Goal: Feedback & Contribution: Contribute content

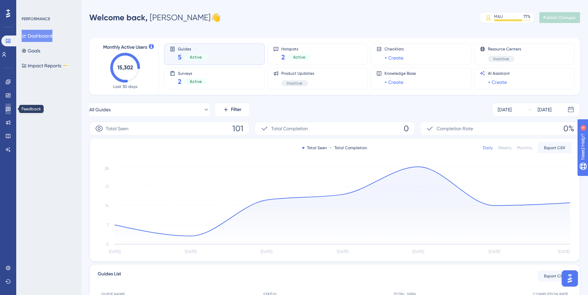
click at [9, 110] on icon at bounding box center [7, 108] width 5 height 5
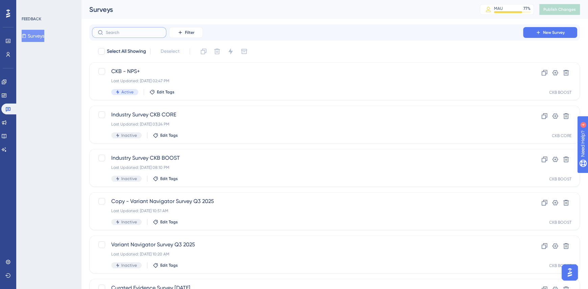
click at [153, 34] on input "text" at bounding box center [133, 32] width 55 height 5
click at [180, 33] on icon at bounding box center [180, 32] width 5 height 5
click at [190, 93] on span "Status" at bounding box center [186, 92] width 14 height 8
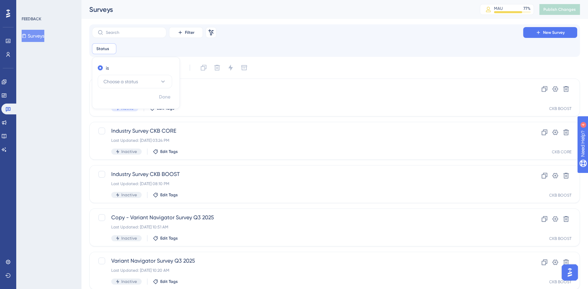
drag, startPoint x: 104, startPoint y: 36, endPoint x: 111, endPoint y: 62, distance: 26.7
click at [108, 0] on html "✨ Save My Spot!✨" at bounding box center [298, 130] width 594 height 295
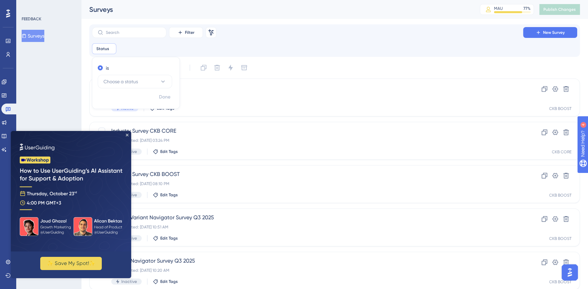
click at [125, 134] on img at bounding box center [71, 191] width 120 height 120
click at [127, 137] on img at bounding box center [71, 191] width 120 height 120
click at [128, 135] on icon "Close Preview" at bounding box center [127, 135] width 3 height 3
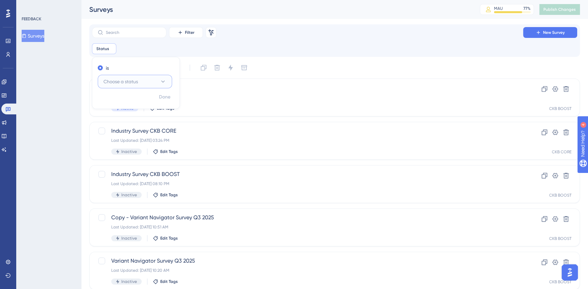
click at [145, 83] on button "Choose a status" at bounding box center [135, 82] width 74 height 14
click at [130, 98] on div "Active Active" at bounding box center [135, 102] width 55 height 14
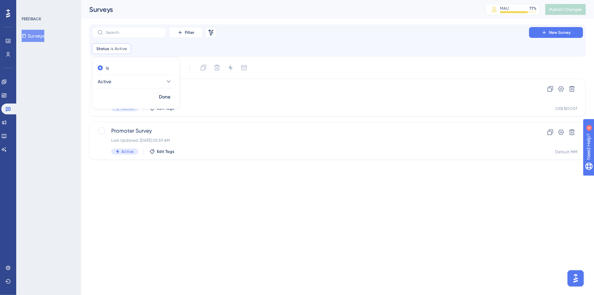
click at [179, 0] on html "Performance Users Engagement Widgets Feedback Product Updates Knowledge Base AI…" at bounding box center [297, 0] width 594 height 0
click at [203, 136] on div "Promoter Survey Last Updated: [DATE] 05:59 AM Active Edit Tags" at bounding box center [310, 141] width 399 height 28
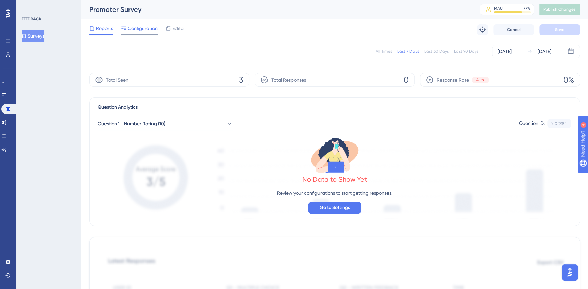
click at [148, 26] on span "Configuration" at bounding box center [143, 28] width 30 height 8
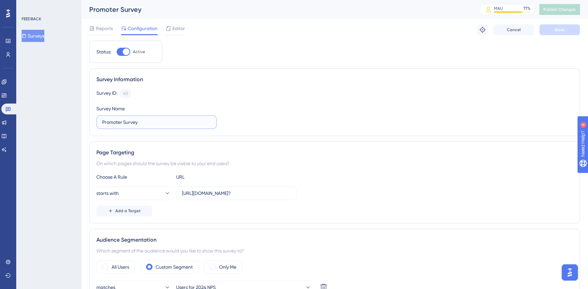
click at [103, 121] on input "Promoter Survey" at bounding box center [156, 121] width 109 height 7
click at [109, 27] on span "Reports" at bounding box center [104, 28] width 17 height 8
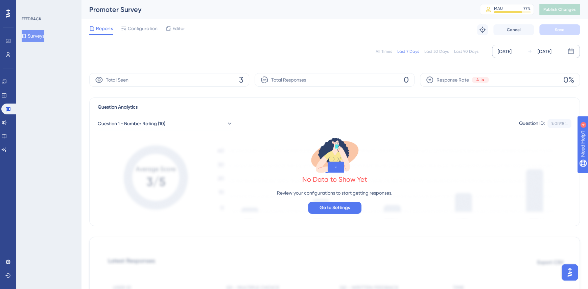
click at [501, 51] on div "[DATE]" at bounding box center [505, 51] width 14 height 8
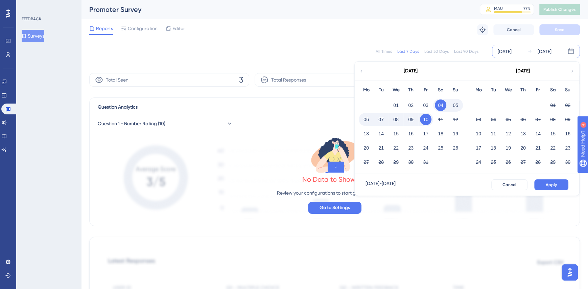
click at [366, 70] on div "[DATE]" at bounding box center [411, 71] width 112 height 19
click at [365, 73] on div "[DATE]" at bounding box center [411, 71] width 112 height 19
click at [361, 72] on icon at bounding box center [361, 71] width 5 height 6
click at [359, 71] on icon at bounding box center [361, 71] width 5 height 6
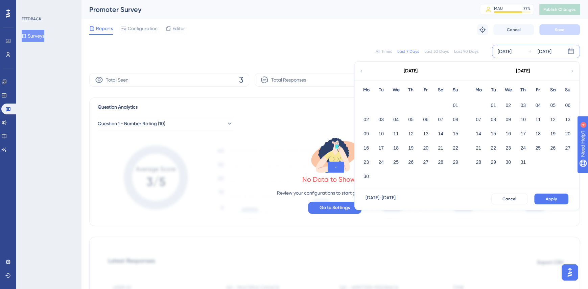
click at [359, 71] on icon at bounding box center [361, 71] width 5 height 6
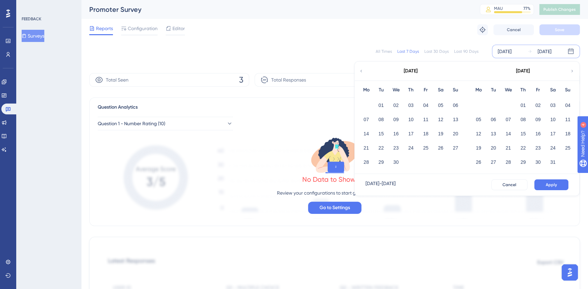
click at [359, 71] on icon at bounding box center [361, 71] width 5 height 6
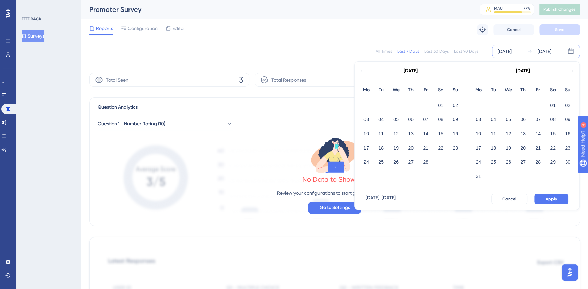
click at [576, 69] on div "[DATE]" at bounding box center [523, 71] width 112 height 19
click at [574, 69] on icon at bounding box center [572, 71] width 5 height 6
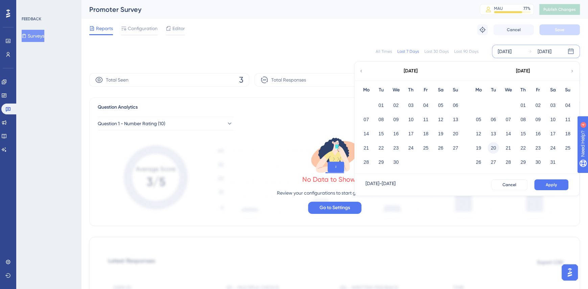
click at [492, 152] on button "20" at bounding box center [493, 147] width 11 height 11
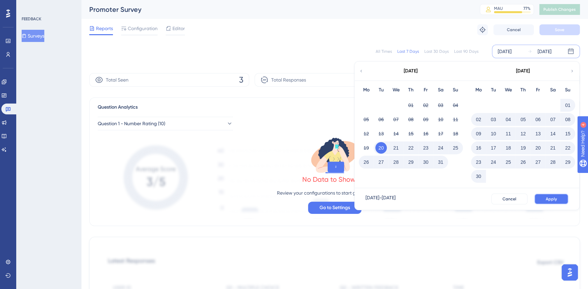
click at [558, 203] on button "Apply" at bounding box center [551, 198] width 34 height 11
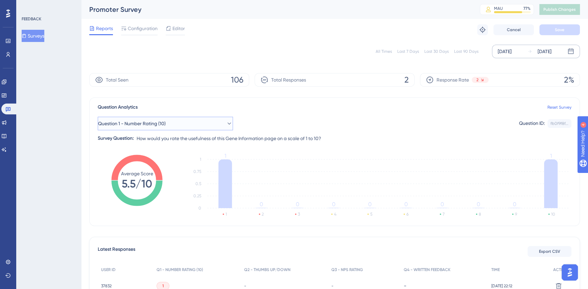
click at [174, 119] on button "Question 1 - Number Rating (10)" at bounding box center [165, 124] width 135 height 14
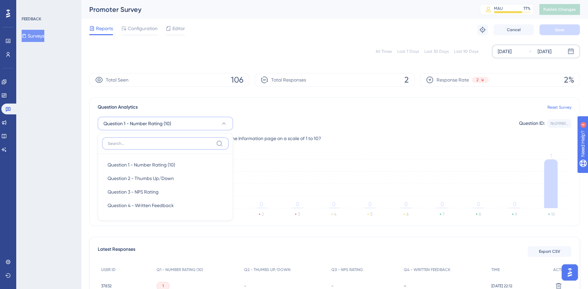
scroll to position [31, 0]
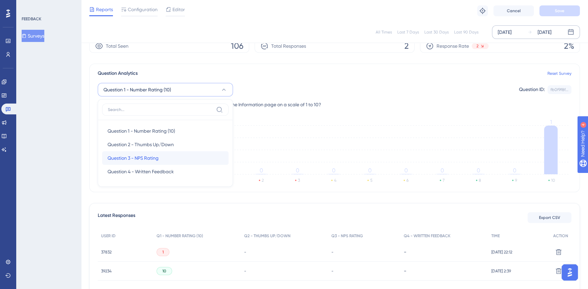
click at [156, 157] on span "Question 3 - NPS Rating" at bounding box center [133, 158] width 51 height 8
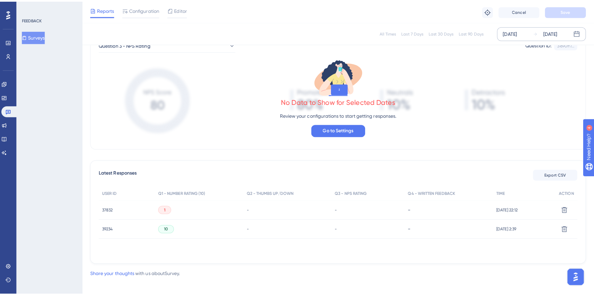
scroll to position [0, 0]
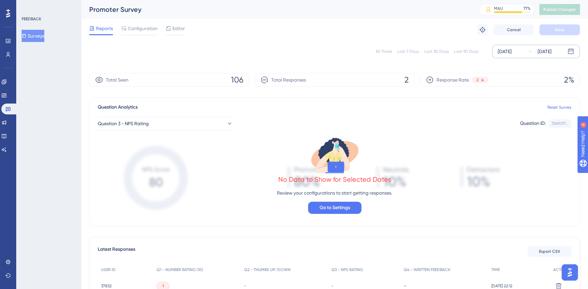
click at [26, 36] on icon at bounding box center [24, 35] width 5 height 5
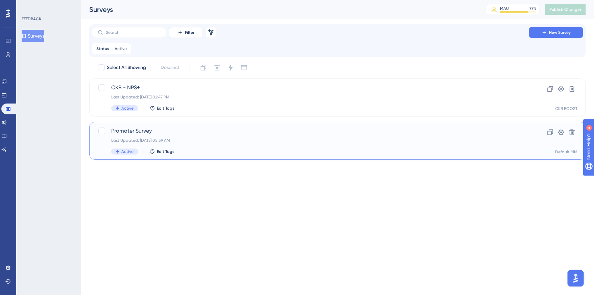
click at [199, 142] on div "Last Updated: [DATE] 05:59 AM" at bounding box center [310, 140] width 399 height 5
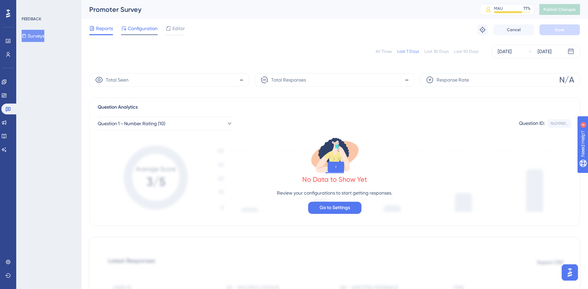
click at [146, 33] on div "Configuration" at bounding box center [139, 29] width 37 height 11
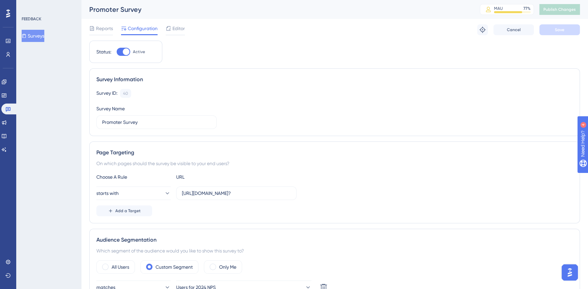
click at [126, 51] on div at bounding box center [126, 51] width 7 height 7
click at [117, 52] on input "Active" at bounding box center [116, 52] width 0 height 0
checkbox input "false"
click at [559, 29] on span "Save" at bounding box center [559, 29] width 9 height 5
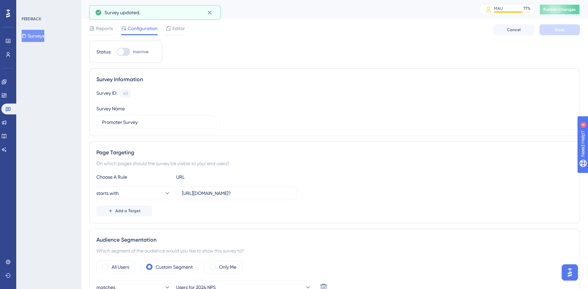
click at [576, 12] on span "Publish Changes" at bounding box center [559, 9] width 32 height 5
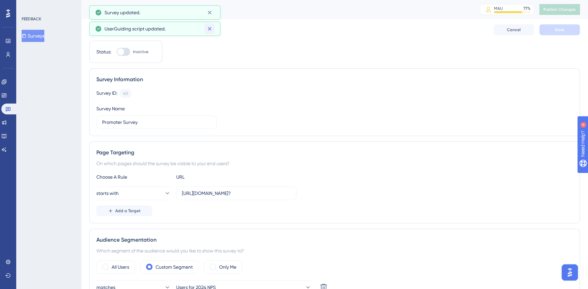
click at [213, 29] on icon at bounding box center [209, 28] width 7 height 7
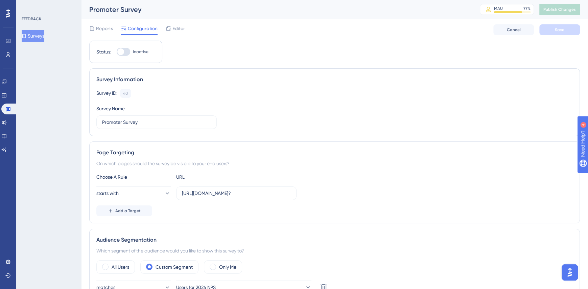
click at [37, 36] on button "Surveys" at bounding box center [33, 36] width 23 height 12
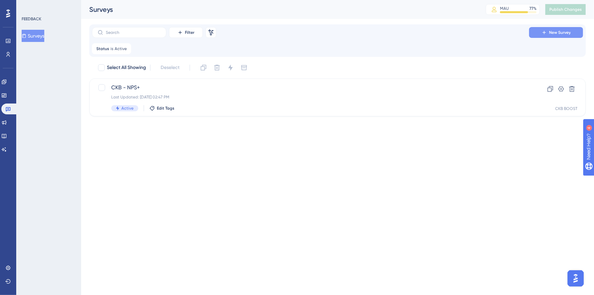
click at [557, 33] on span "New Survey" at bounding box center [560, 32] width 22 height 5
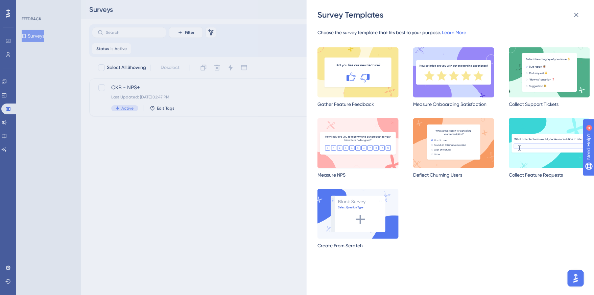
click at [381, 123] on img at bounding box center [357, 143] width 81 height 50
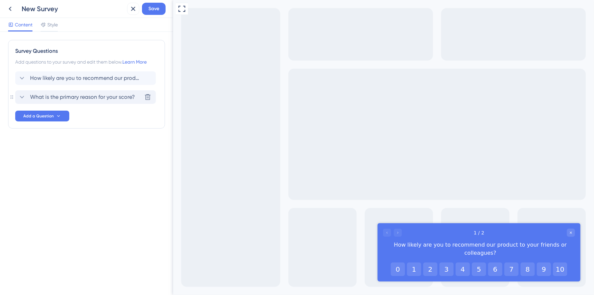
click at [120, 98] on span "What is the primary reason for your score?" at bounding box center [82, 97] width 105 height 8
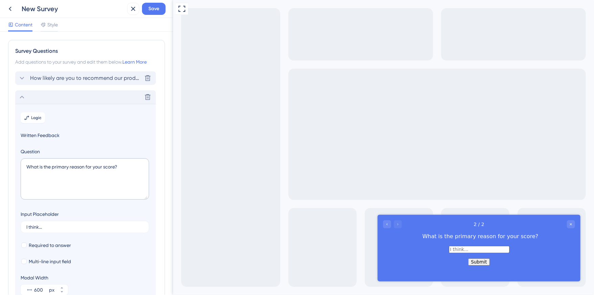
click at [63, 78] on span "How likely are you to recommend our product to your friends or colleagues?" at bounding box center [86, 78] width 112 height 8
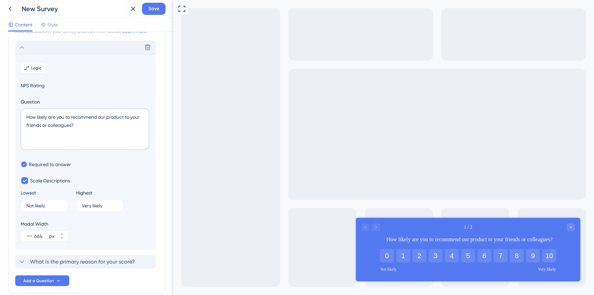
scroll to position [64, 0]
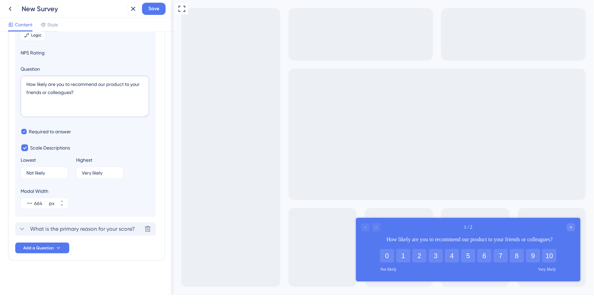
click at [79, 229] on span "What is the primary reason for your score?" at bounding box center [82, 229] width 105 height 8
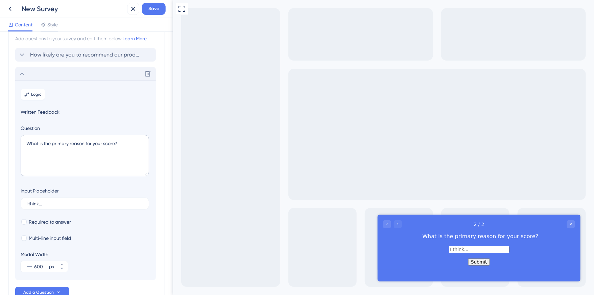
scroll to position [0, 0]
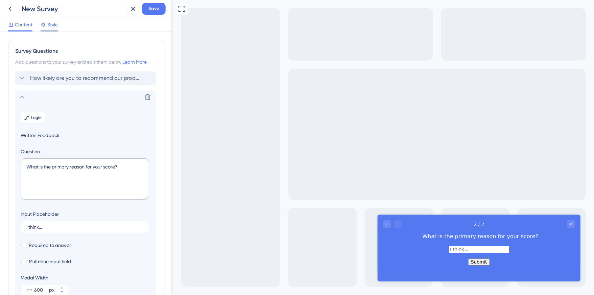
click at [56, 26] on span "Style" at bounding box center [52, 25] width 10 height 8
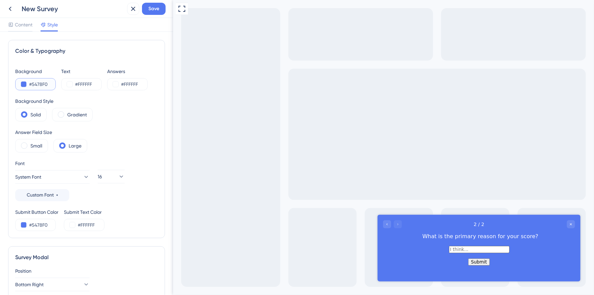
click at [38, 86] on input "#5478F0" at bounding box center [43, 84] width 28 height 8
type input "#1F3780"
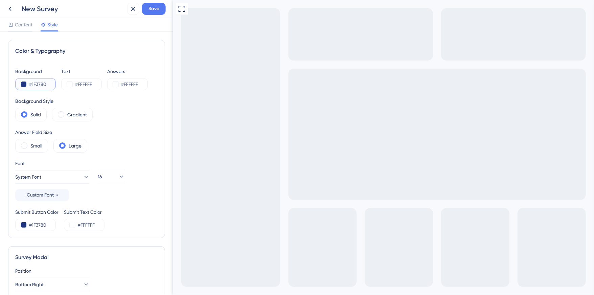
type input "#1F3780"
click at [47, 9] on div "New Survey" at bounding box center [73, 8] width 103 height 9
click at [69, 115] on label "Gradient" at bounding box center [77, 115] width 20 height 8
click at [13, 113] on div "Color & Typography Background #1F3780 Text #FFFFFF Answers #FFFFFF Background S…" at bounding box center [86, 139] width 157 height 198
click at [25, 112] on span at bounding box center [24, 114] width 6 height 6
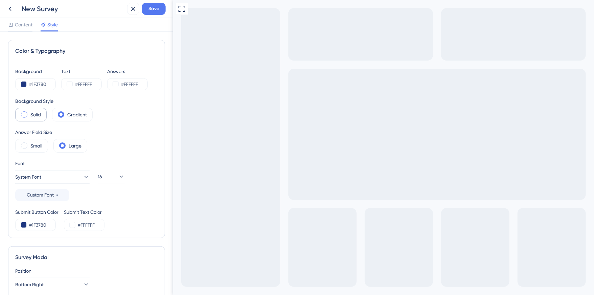
click at [29, 112] on input "radio" at bounding box center [29, 112] width 0 height 0
click at [32, 140] on div "Small" at bounding box center [31, 146] width 33 height 14
click at [71, 150] on div "Large" at bounding box center [70, 146] width 34 height 14
click at [22, 146] on span at bounding box center [24, 145] width 6 height 6
click at [29, 143] on input "radio" at bounding box center [29, 143] width 0 height 0
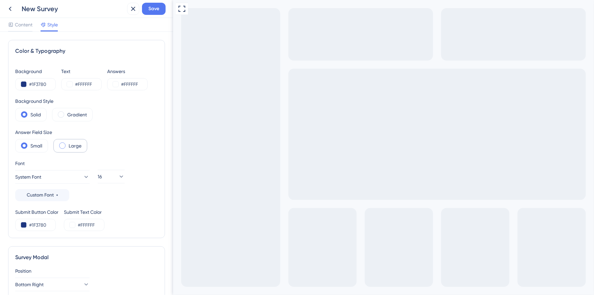
click at [59, 142] on div "Large" at bounding box center [70, 146] width 34 height 14
click at [60, 172] on button "System Font" at bounding box center [52, 177] width 74 height 14
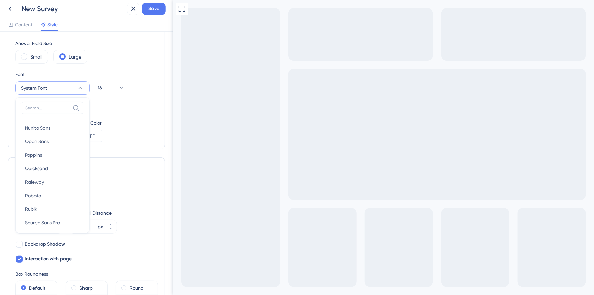
scroll to position [113, 0]
click at [39, 188] on span "Roboto" at bounding box center [33, 192] width 16 height 8
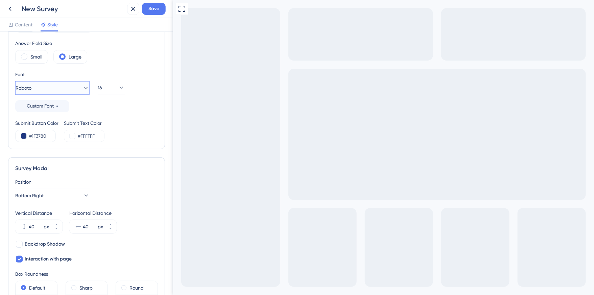
click at [60, 81] on button "Roboto" at bounding box center [52, 88] width 74 height 14
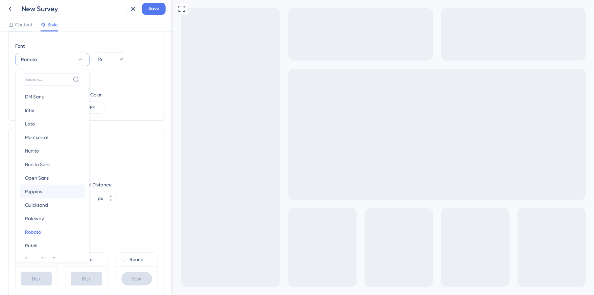
scroll to position [56, 0]
click at [43, 178] on button "Poppins Poppins" at bounding box center [53, 180] width 66 height 14
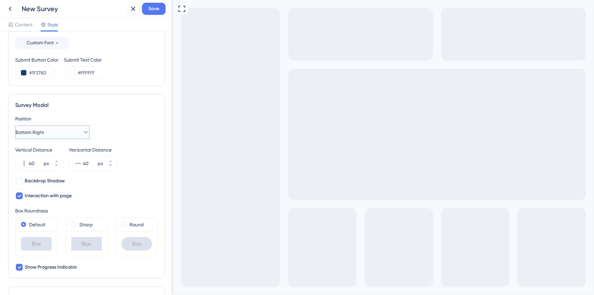
click at [50, 135] on button "Bottom Right" at bounding box center [52, 132] width 74 height 14
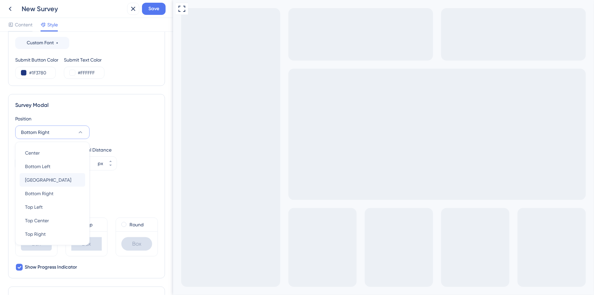
scroll to position [180, 0]
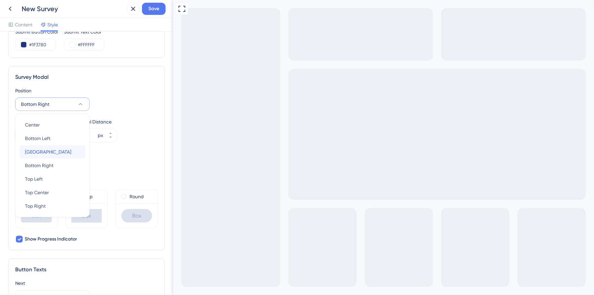
click at [49, 155] on div "[GEOGRAPHIC_DATA]" at bounding box center [52, 152] width 55 height 14
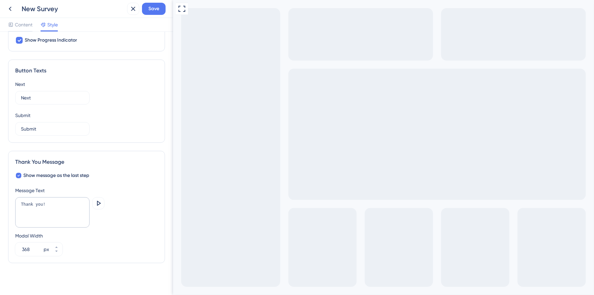
scroll to position [380, 0]
click at [48, 206] on textarea "Thank you!" at bounding box center [52, 211] width 74 height 30
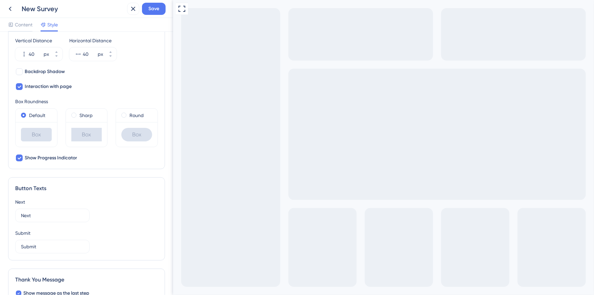
scroll to position [0, 0]
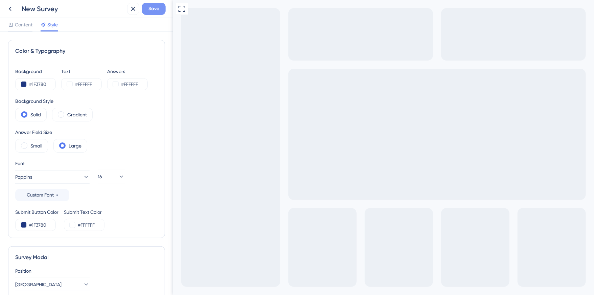
type textarea "Thank you for your feedback!"
click at [149, 10] on span "Save" at bounding box center [153, 9] width 11 height 8
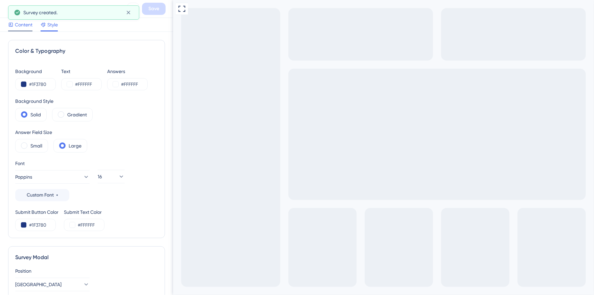
click at [21, 26] on span "Content" at bounding box center [24, 25] width 18 height 8
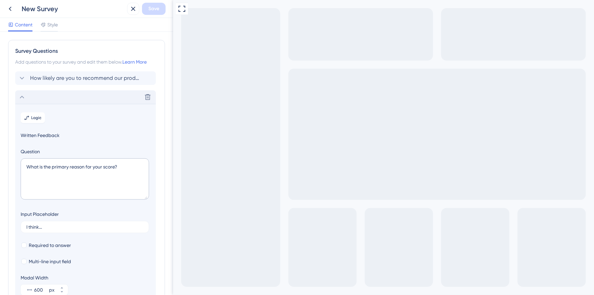
click at [43, 95] on div "Delete" at bounding box center [85, 97] width 141 height 14
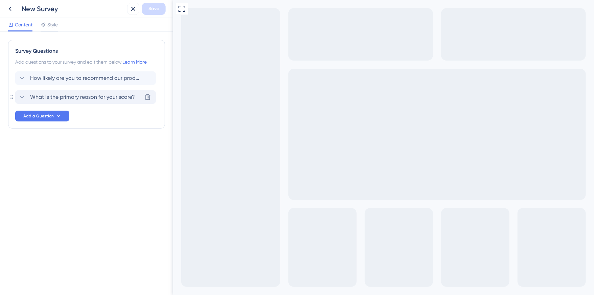
click at [43, 95] on span "What is the primary reason for your score?" at bounding box center [82, 97] width 105 height 8
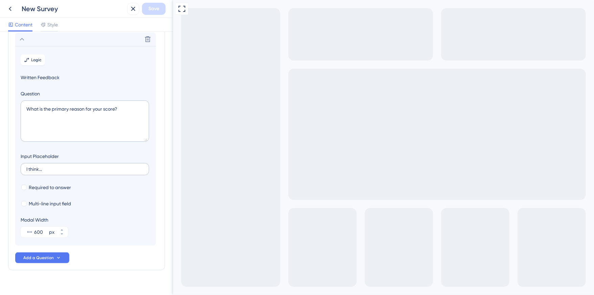
scroll to position [58, 0]
click at [57, 167] on input "I think..." at bounding box center [84, 168] width 117 height 5
click at [70, 110] on textarea "What is the primary reason for your score?" at bounding box center [85, 120] width 128 height 41
click at [72, 111] on textarea "What is the primary reason for your score?" at bounding box center [85, 120] width 128 height 41
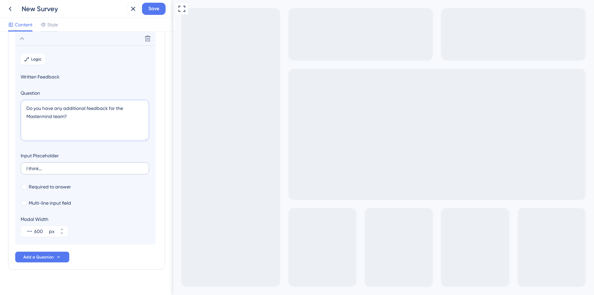
type textarea "Do you have any additional feedback for the Mastermind team?"
click at [89, 170] on input "I think..." at bounding box center [84, 168] width 117 height 5
click at [41, 201] on span "Multi-line input field" at bounding box center [50, 203] width 42 height 8
checkbox input "false"
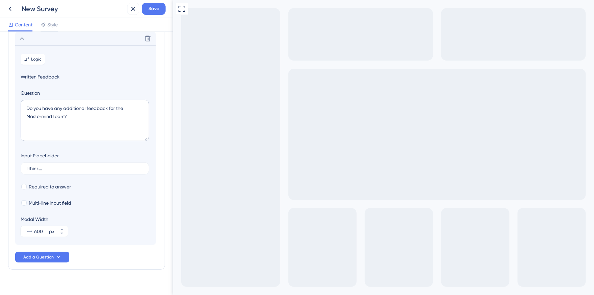
scroll to position [0, 0]
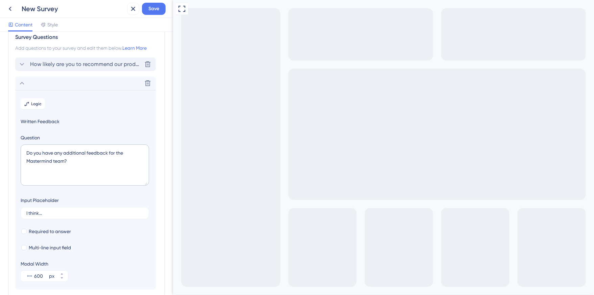
click at [71, 66] on span "How likely are you to recommend our product to your friends or colleagues?" at bounding box center [86, 64] width 112 height 8
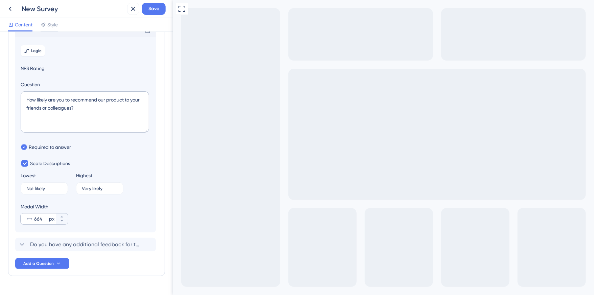
scroll to position [50, 0]
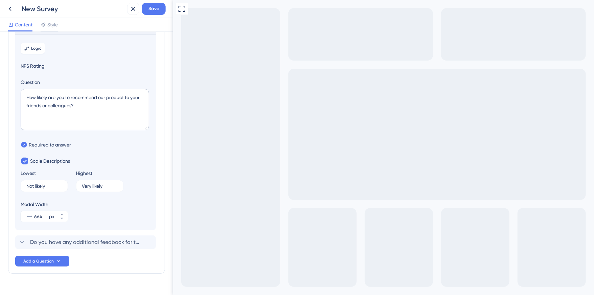
click at [81, 48] on section "Logic NPS Rating Question How likely are you to recommend our product to your f…" at bounding box center [85, 131] width 141 height 195
click at [82, 38] on section "Logic NPS Rating Question How likely are you to recommend our product to your f…" at bounding box center [85, 131] width 141 height 195
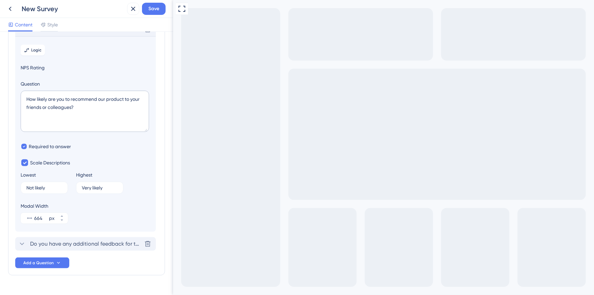
click at [60, 241] on span "Do you have any additional feedback for the Mastermind team?" at bounding box center [86, 244] width 112 height 8
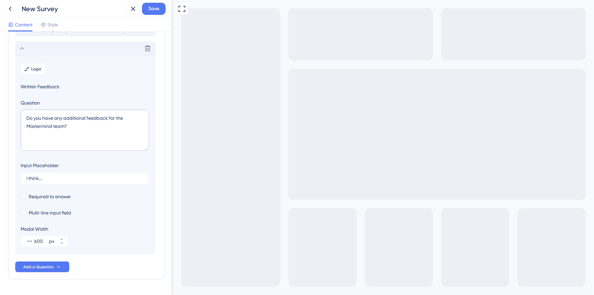
scroll to position [58, 0]
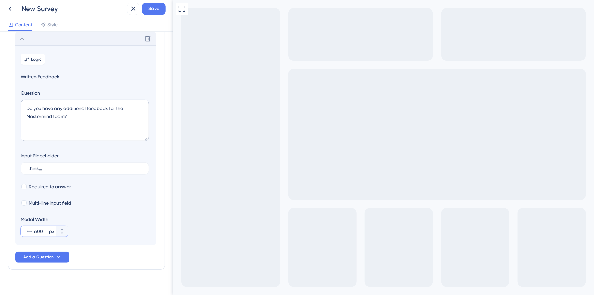
click at [41, 231] on input "600" at bounding box center [41, 231] width 14 height 8
click at [65, 234] on button "668 px" at bounding box center [62, 233] width 12 height 5
click at [64, 234] on button "667 px" at bounding box center [62, 233] width 12 height 5
click at [64, 233] on button "666 px" at bounding box center [62, 233] width 12 height 5
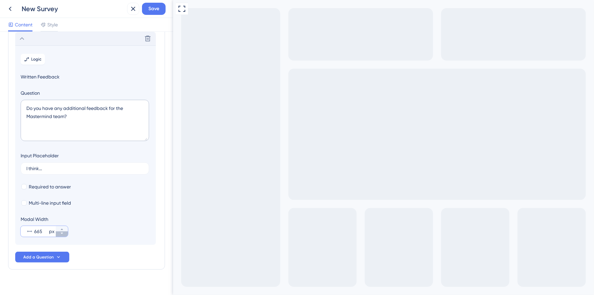
click at [64, 233] on icon at bounding box center [62, 233] width 4 height 4
type input "664"
click at [147, 8] on button "Save" at bounding box center [154, 9] width 24 height 12
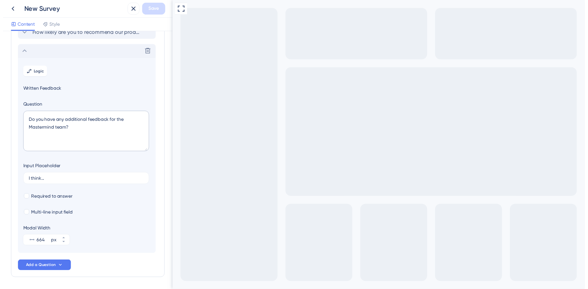
scroll to position [68, 0]
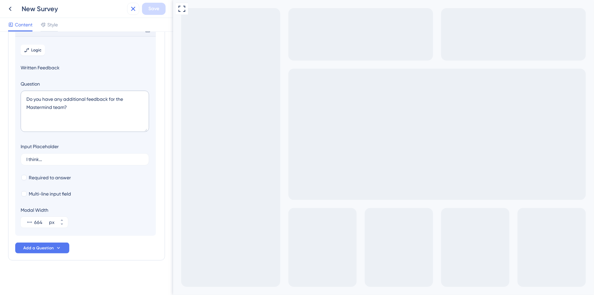
click at [134, 10] on icon at bounding box center [133, 9] width 8 height 8
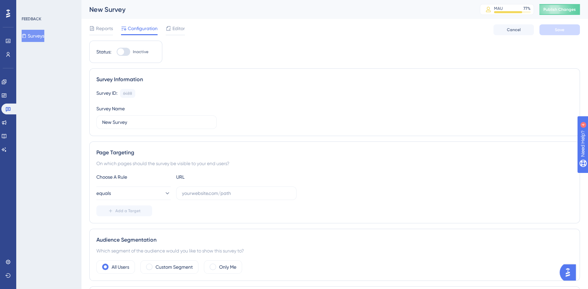
click at [110, 13] on div "New Survey" at bounding box center [276, 9] width 374 height 9
click at [123, 125] on label "New Survey" at bounding box center [156, 122] width 120 height 14
click at [123, 125] on input "New Survey" at bounding box center [156, 121] width 109 height 7
click at [123, 125] on label "New Survey" at bounding box center [156, 122] width 120 height 14
click at [123, 125] on input "New Survey" at bounding box center [156, 121] width 109 height 7
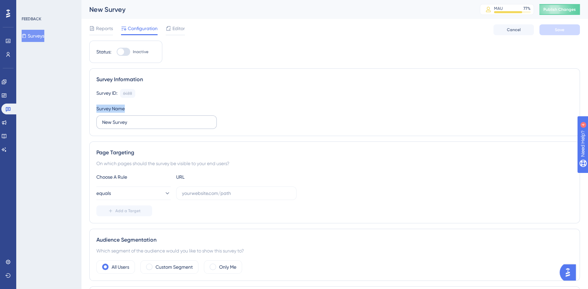
click at [123, 125] on label "New Survey" at bounding box center [156, 122] width 120 height 14
click at [123, 125] on input "New Survey" at bounding box center [156, 121] width 109 height 7
click at [126, 121] on input "New Survey" at bounding box center [156, 121] width 109 height 7
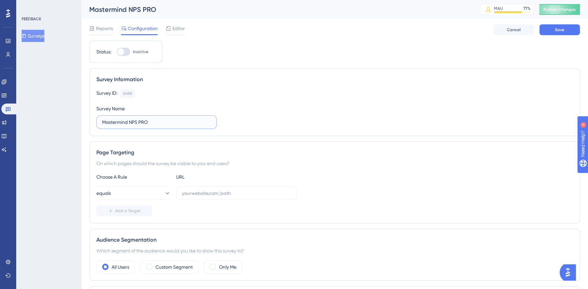
type input "Mastermind NPS PRO"
click at [265, 118] on div "Survey ID: 6488 Copy Survey Name Mastermind NPS PRO" at bounding box center [334, 109] width 476 height 40
click at [136, 199] on div "Choose A Rule URL equals Add a Target" at bounding box center [334, 194] width 476 height 43
click at [137, 194] on button "equals" at bounding box center [133, 193] width 74 height 14
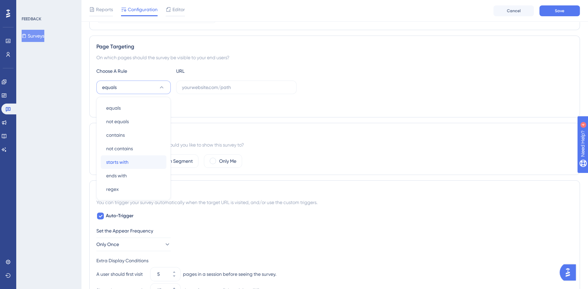
click at [134, 157] on div "starts with starts with" at bounding box center [133, 162] width 55 height 14
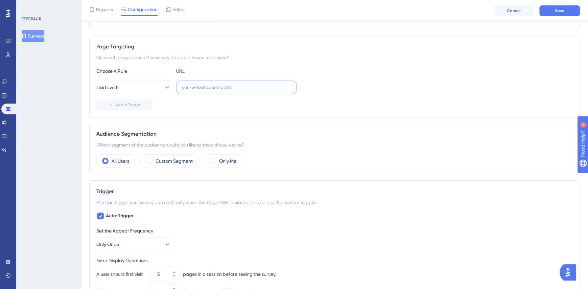
click at [220, 87] on input "text" at bounding box center [236, 87] width 109 height 7
paste input "[URL][DOMAIN_NAME]"
type input "[URL][DOMAIN_NAME]"
click at [211, 101] on div "Add a Target" at bounding box center [334, 104] width 476 height 11
click at [153, 160] on div "Custom Segment" at bounding box center [169, 161] width 58 height 14
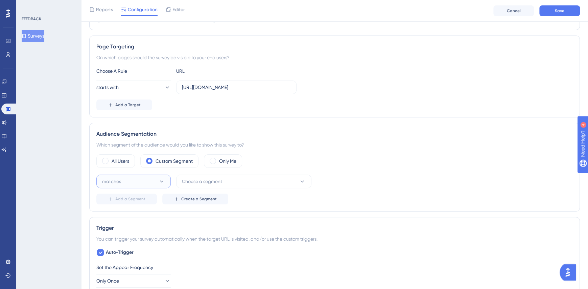
click at [135, 178] on button "matches" at bounding box center [133, 181] width 74 height 14
click at [203, 178] on span "Choose a segment" at bounding box center [202, 181] width 40 height 8
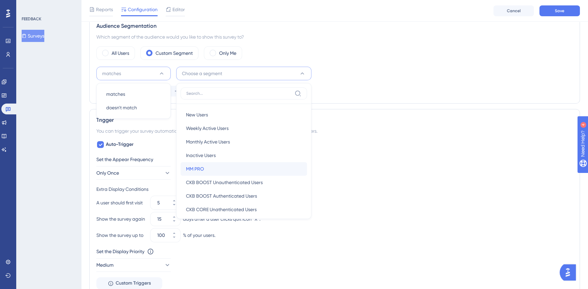
click at [210, 168] on div "MM PRO MM PRO" at bounding box center [244, 169] width 116 height 14
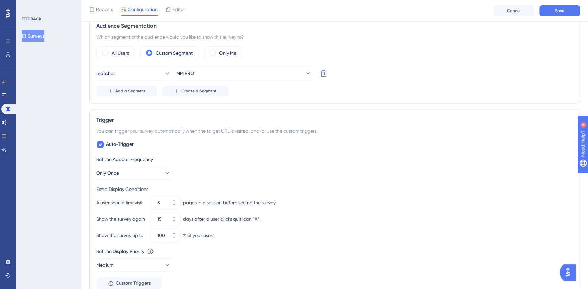
click at [390, 133] on div "Trigger You can trigger your survey automatically when the target URL is visite…" at bounding box center [334, 202] width 491 height 187
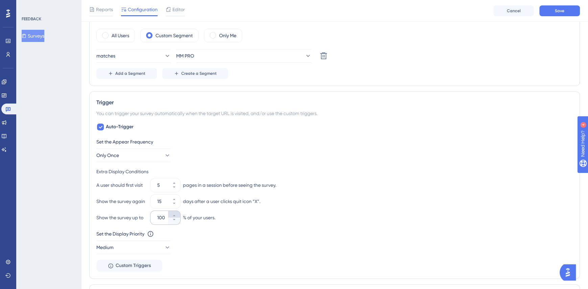
scroll to position [235, 0]
click at [155, 202] on div "15" at bounding box center [159, 201] width 18 height 14
click at [157, 202] on input "15" at bounding box center [161, 200] width 9 height 8
click at [158, 200] on input "15" at bounding box center [161, 200] width 9 height 8
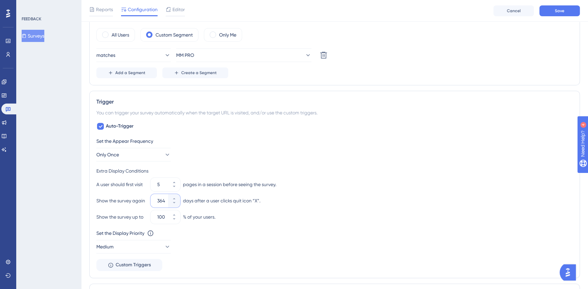
click at [158, 200] on input "364" at bounding box center [161, 200] width 9 height 8
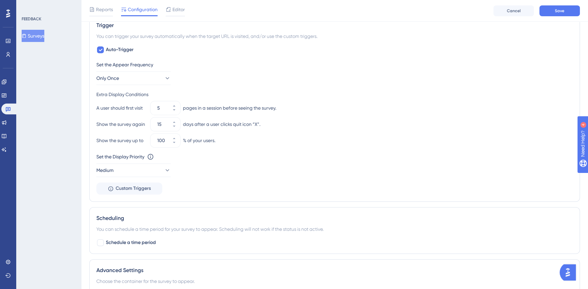
scroll to position [315, 0]
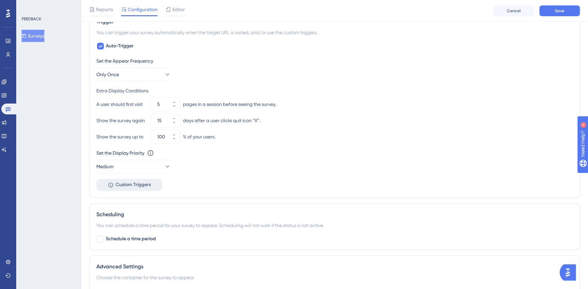
click at [122, 184] on span "Custom Triggers" at bounding box center [133, 185] width 35 height 8
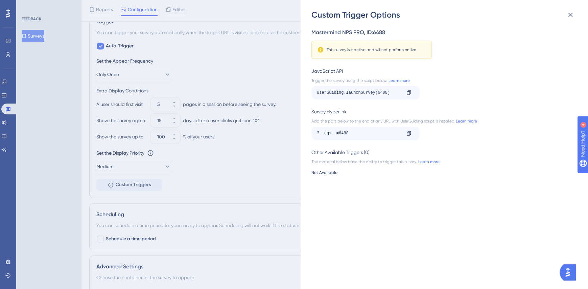
click at [122, 183] on div "Custom Trigger Options Mastermind NPS PRO , ID: 6488 This survey is inactive an…" at bounding box center [294, 144] width 588 height 289
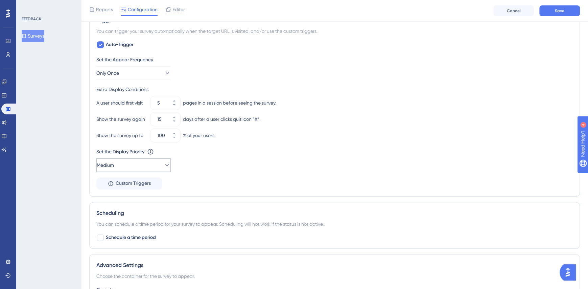
scroll to position [308, 0]
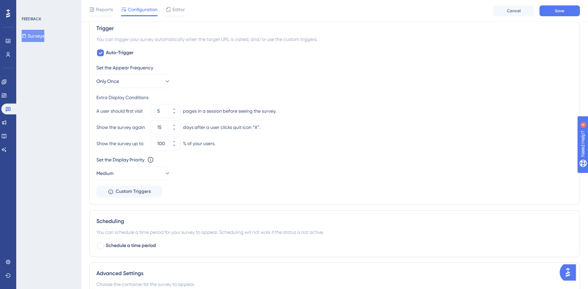
click at [120, 87] on div "Set the Appear Frequency Only Once Extra Display Conditions A user should first…" at bounding box center [334, 131] width 476 height 134
click at [119, 83] on span "Only Once" at bounding box center [108, 81] width 23 height 8
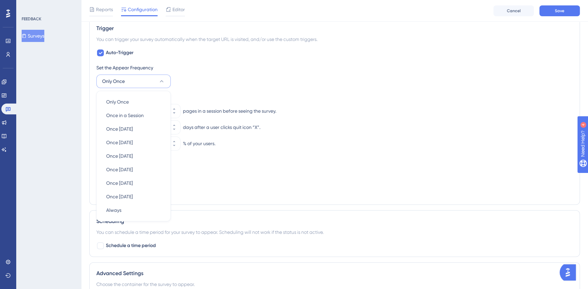
scroll to position [316, 0]
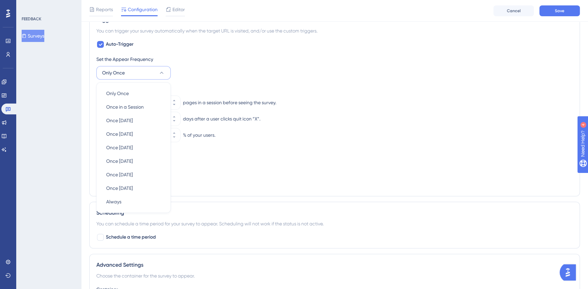
click at [192, 60] on div "Set the Appear Frequency" at bounding box center [334, 59] width 476 height 8
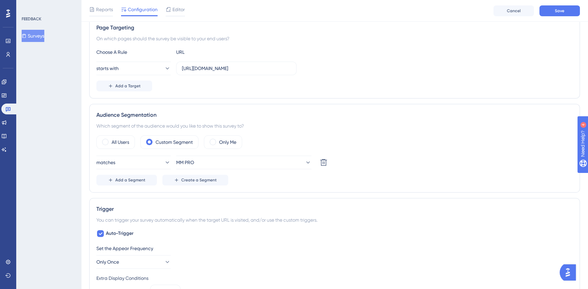
scroll to position [269, 0]
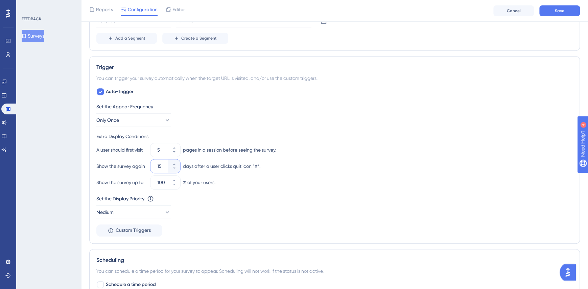
click at [160, 165] on input "15" at bounding box center [161, 166] width 9 height 8
type input "364"
click at [86, 176] on div "Performance Users Engagement Widgets Feedback Product Updates Knowledge Base AI…" at bounding box center [334, 62] width 507 height 663
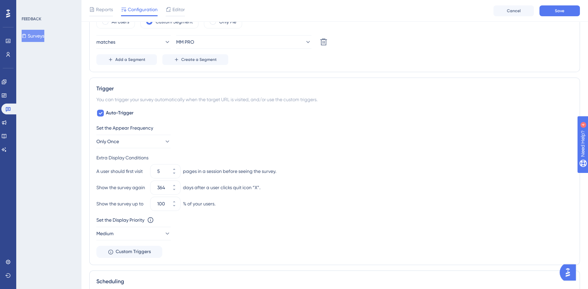
scroll to position [250, 0]
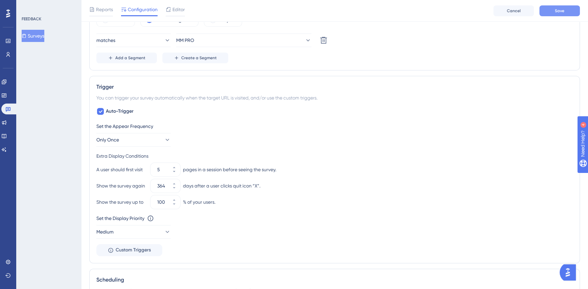
click at [561, 9] on span "Save" at bounding box center [559, 10] width 9 height 5
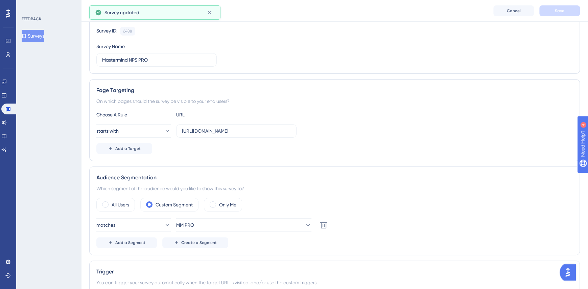
scroll to position [0, 0]
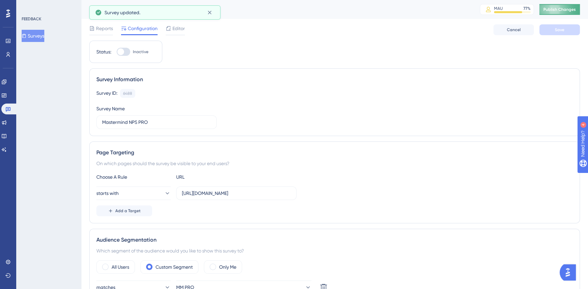
click at [567, 10] on span "Publish Changes" at bounding box center [559, 9] width 32 height 5
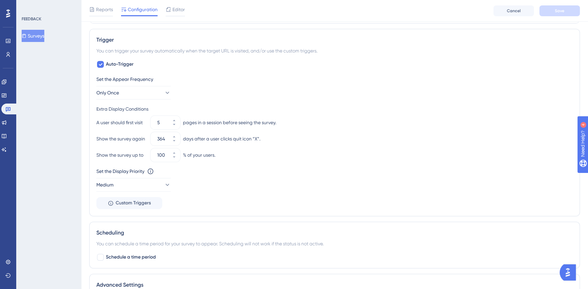
scroll to position [291, 0]
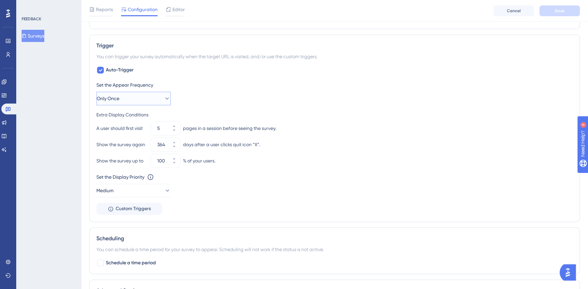
click at [145, 98] on button "Only Once" at bounding box center [133, 99] width 74 height 14
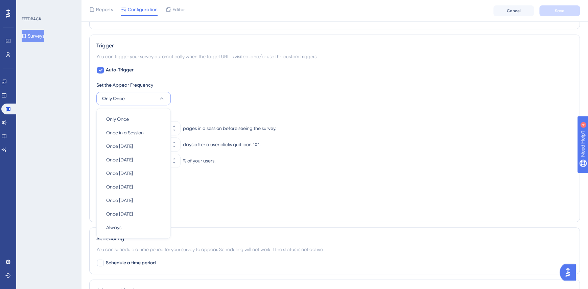
scroll to position [316, 0]
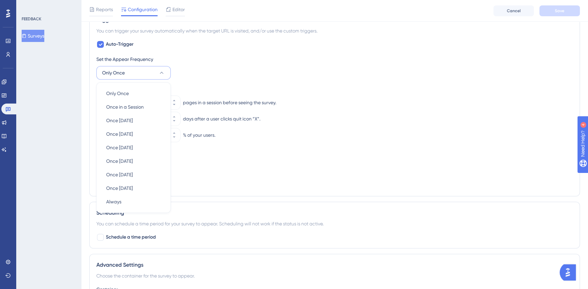
click at [88, 85] on div "Performance Users Engagement Widgets Feedback Product Updates Knowledge Base AI…" at bounding box center [334, 15] width 507 height 663
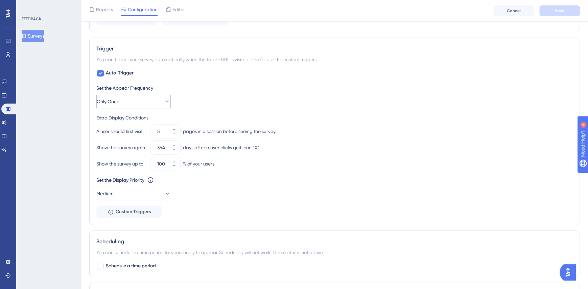
scroll to position [278, 0]
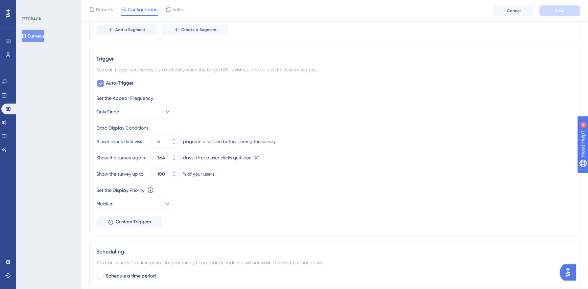
click at [99, 83] on icon at bounding box center [100, 82] width 4 height 5
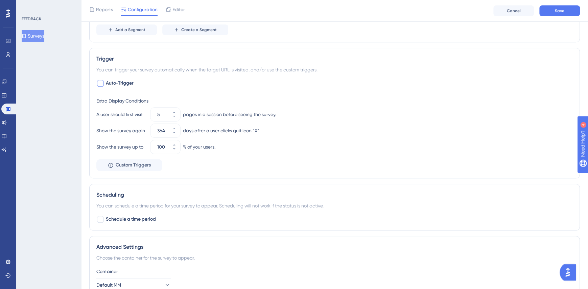
click at [99, 82] on div at bounding box center [100, 83] width 7 height 7
checkbox input "true"
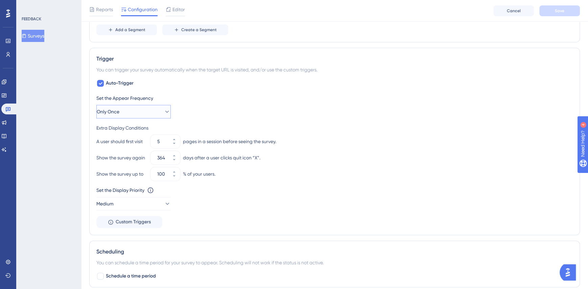
click at [104, 105] on button "Only Once" at bounding box center [133, 112] width 74 height 14
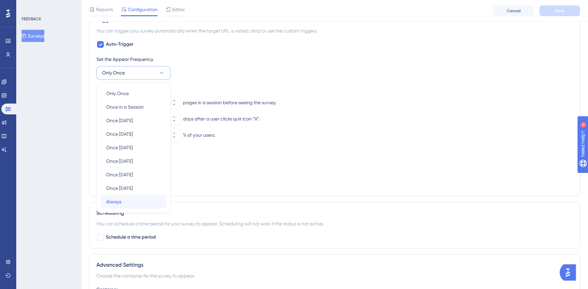
click at [122, 198] on div "Always Always" at bounding box center [133, 202] width 55 height 14
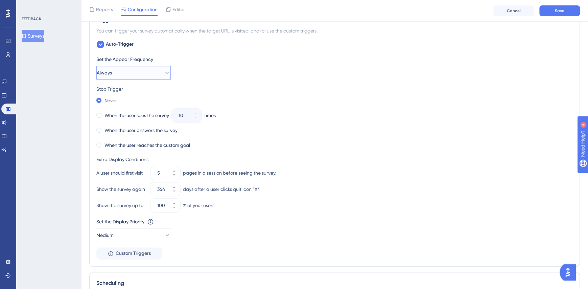
click at [112, 72] on span "Always" at bounding box center [104, 73] width 15 height 8
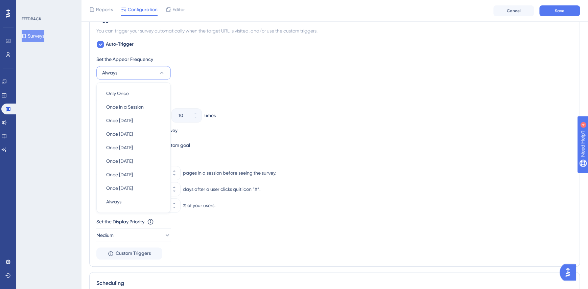
click at [114, 72] on span "Always" at bounding box center [109, 73] width 15 height 8
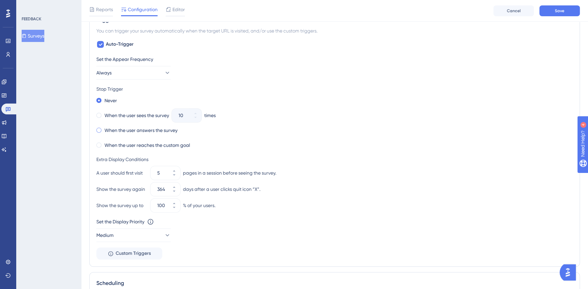
click at [99, 127] on span at bounding box center [98, 129] width 5 height 5
click at [103, 128] on input "radio" at bounding box center [103, 128] width 0 height 0
click at [134, 69] on button "Always" at bounding box center [133, 73] width 74 height 14
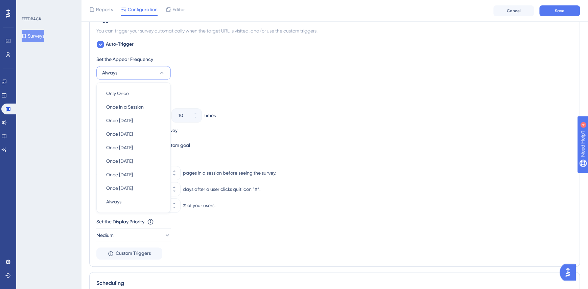
scroll to position [318, 0]
click at [132, 103] on span "Once in a Session" at bounding box center [125, 105] width 38 height 8
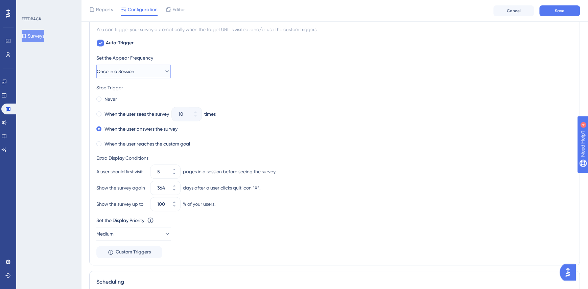
click at [128, 73] on span "Once in a Session" at bounding box center [116, 71] width 38 height 8
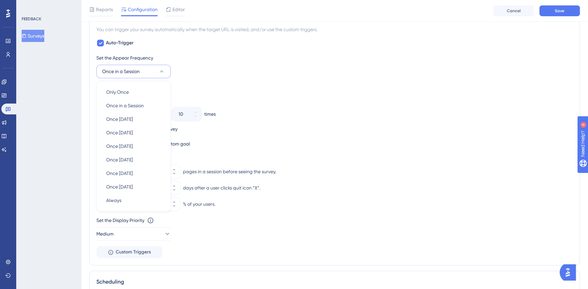
scroll to position [316, 0]
click at [133, 131] on span "Once [DATE]" at bounding box center [119, 134] width 27 height 8
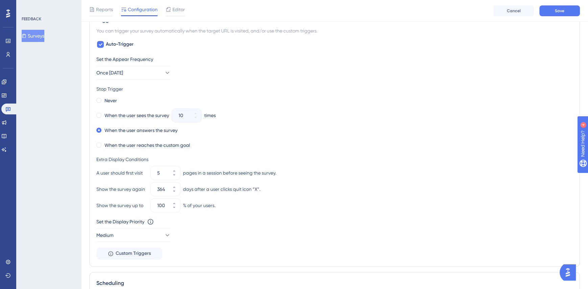
click at [92, 102] on div "Trigger You can trigger your survey automatically when the target URL is visite…" at bounding box center [334, 138] width 491 height 258
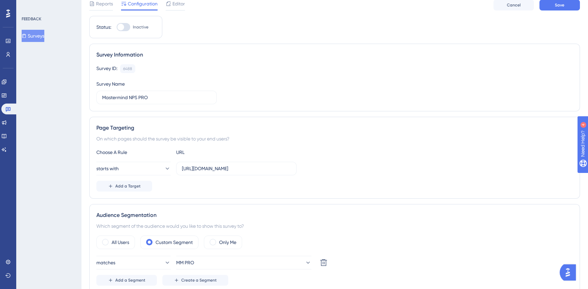
scroll to position [0, 0]
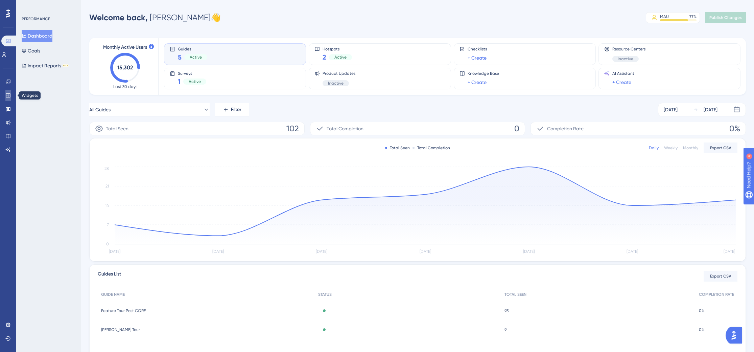
click at [11, 93] on link at bounding box center [7, 95] width 5 height 11
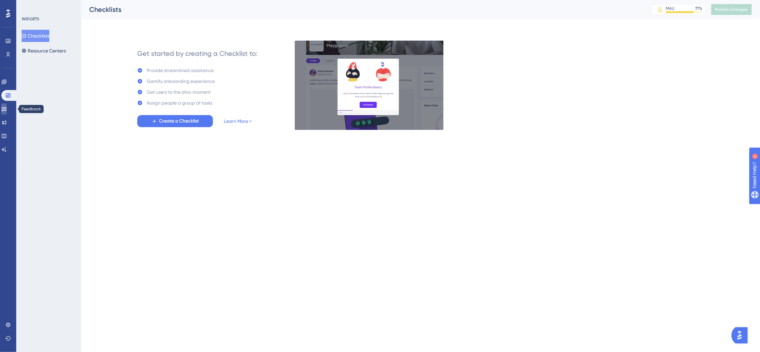
click at [6, 107] on icon at bounding box center [4, 109] width 5 height 4
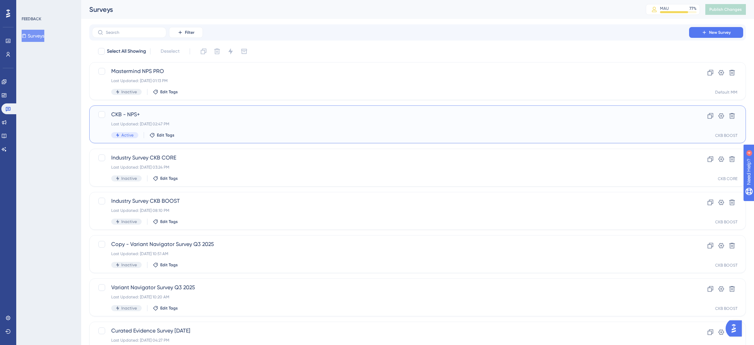
click at [230, 119] on div "CKB - NPS+ Last Updated: Sep 30 2025, 02:47 PM Active Edit Tags" at bounding box center [390, 125] width 559 height 28
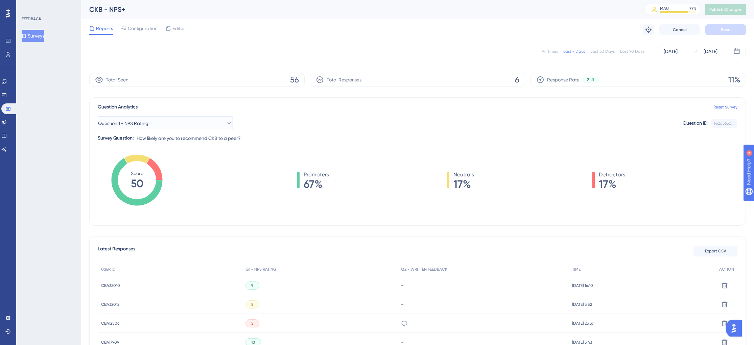
click at [155, 122] on button "Question 1 - NPS Rating" at bounding box center [165, 124] width 135 height 14
click at [147, 175] on span "Question 2 - Written Feedback" at bounding box center [141, 178] width 66 height 8
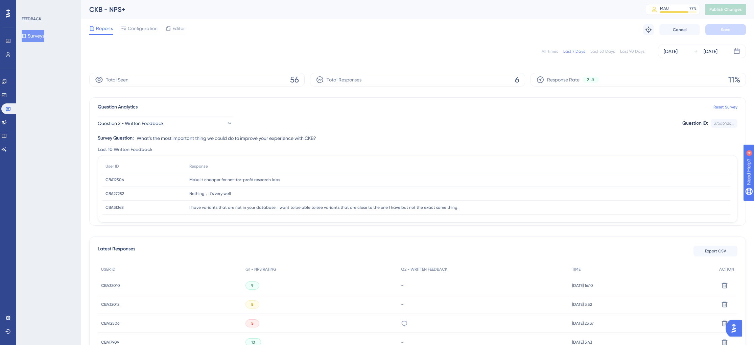
click at [169, 139] on span "What’s the most important thing we could do to improve your experience with CKB?" at bounding box center [227, 138] width 180 height 8
copy span "What’s the most important thing we could do to improve your experience with CKB?"
click at [8, 105] on link at bounding box center [9, 108] width 16 height 11
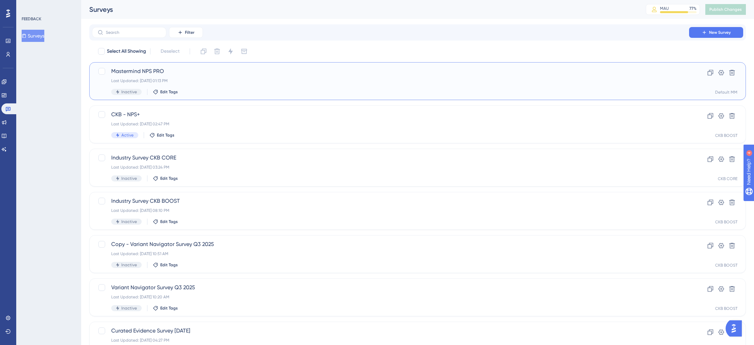
click at [218, 87] on div "Mastermind NPS PRO Last Updated: Oct 10 2025, 01:13 PM Inactive Edit Tags" at bounding box center [390, 81] width 559 height 28
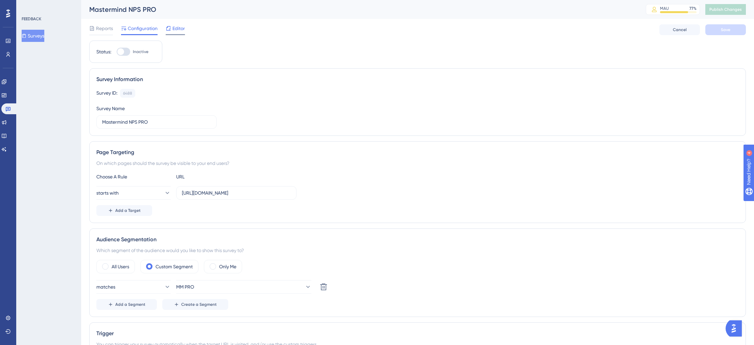
click at [175, 26] on span "Editor" at bounding box center [178, 28] width 13 height 8
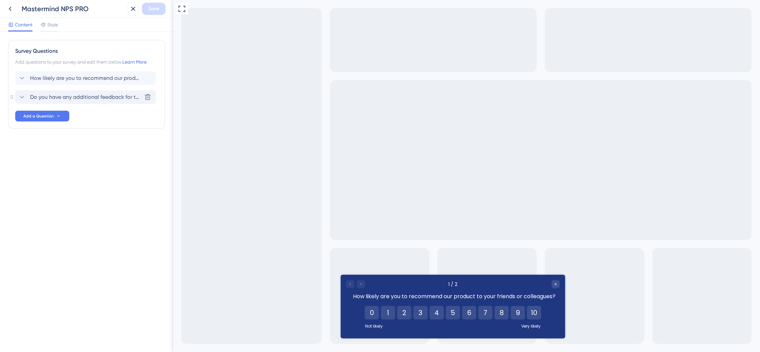
click at [100, 98] on span "Do you have any additional feedback for the Mastermind team?" at bounding box center [86, 97] width 112 height 8
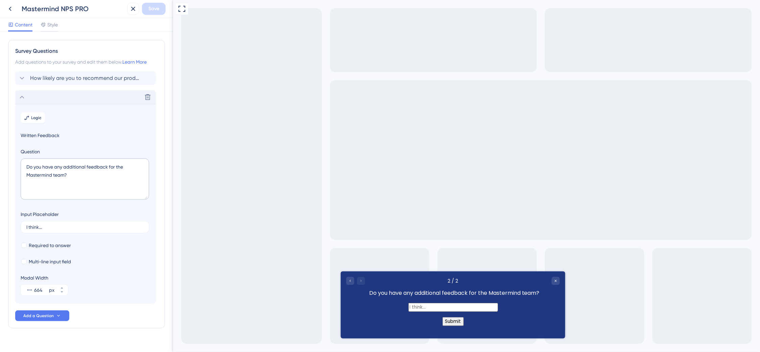
scroll to position [12, 0]
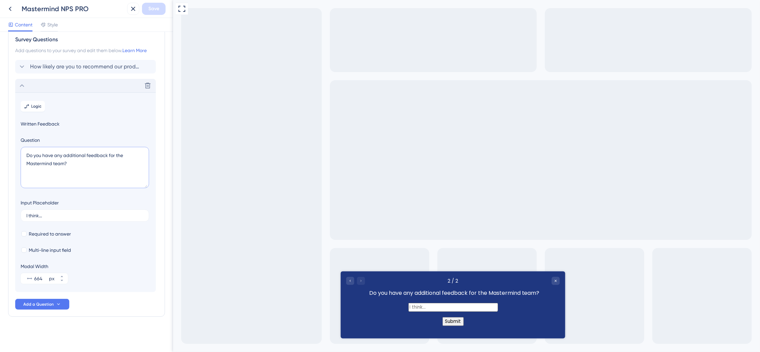
click at [77, 172] on textarea "Do you have any additional feedback for the Mastermind team?" at bounding box center [85, 167] width 128 height 41
click at [76, 171] on textarea "Do you have any additional feedback for the Mastermind team?" at bounding box center [85, 167] width 128 height 41
click at [76, 170] on textarea "Do you have any additional feedback for the Mastermind team?" at bounding box center [85, 167] width 128 height 41
click at [79, 162] on textarea "Do you have any additional feedback for the Mastermind team?" at bounding box center [85, 167] width 128 height 41
click at [79, 161] on textarea "Do you have any additional feedback for the Mastermind team?" at bounding box center [85, 167] width 128 height 41
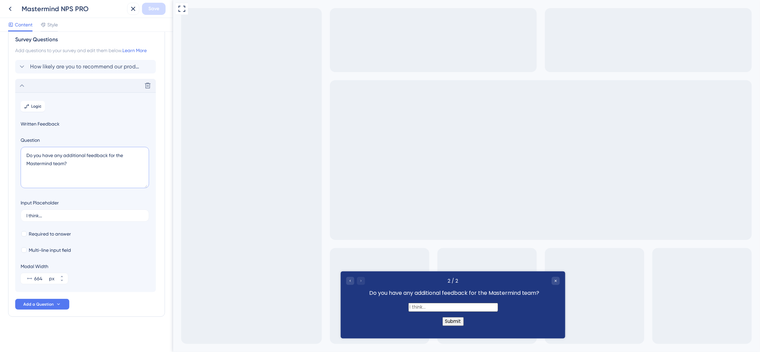
click at [79, 161] on textarea "Do you have any additional feedback for the Mastermind team?" at bounding box center [85, 167] width 128 height 41
click at [79, 160] on textarea "Do you have any additional feedback for the Mastermind team?" at bounding box center [85, 167] width 128 height 41
click at [78, 160] on textarea "Do you have any additional feedback for the Mastermind team?" at bounding box center [85, 167] width 128 height 41
click at [79, 160] on textarea "Do you have any additional feedback for the Mastermind team?" at bounding box center [85, 167] width 128 height 41
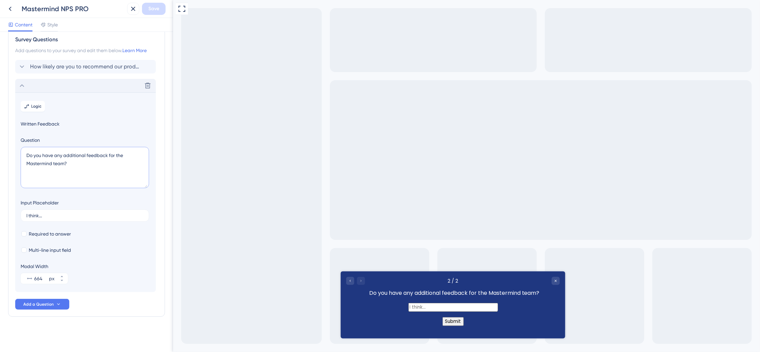
paste textarea "What’s the most important thing we could do to improve your experience with CKB?"
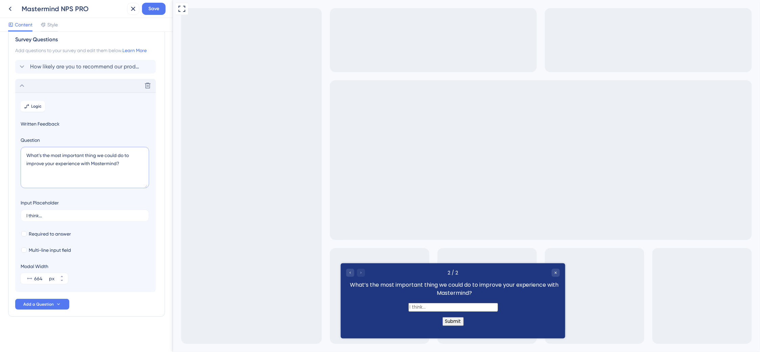
click at [47, 161] on textarea "What’s the most important thing we could do to improve your experience with Mas…" at bounding box center [85, 167] width 128 height 41
type textarea "What’s the most important thing we could do to improve your experience with Mas…"
click at [152, 8] on span "Save" at bounding box center [153, 9] width 11 height 8
click at [63, 215] on input "I think..." at bounding box center [84, 215] width 117 height 5
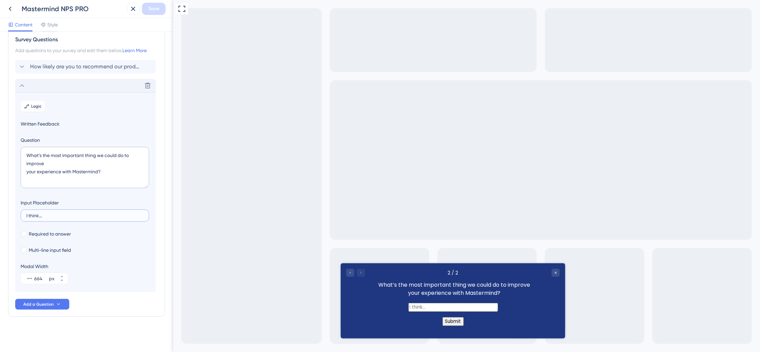
click at [63, 215] on input "I think..." at bounding box center [84, 215] width 117 height 5
click at [153, 7] on span "Save" at bounding box center [153, 9] width 11 height 8
